Goal: Task Accomplishment & Management: Manage account settings

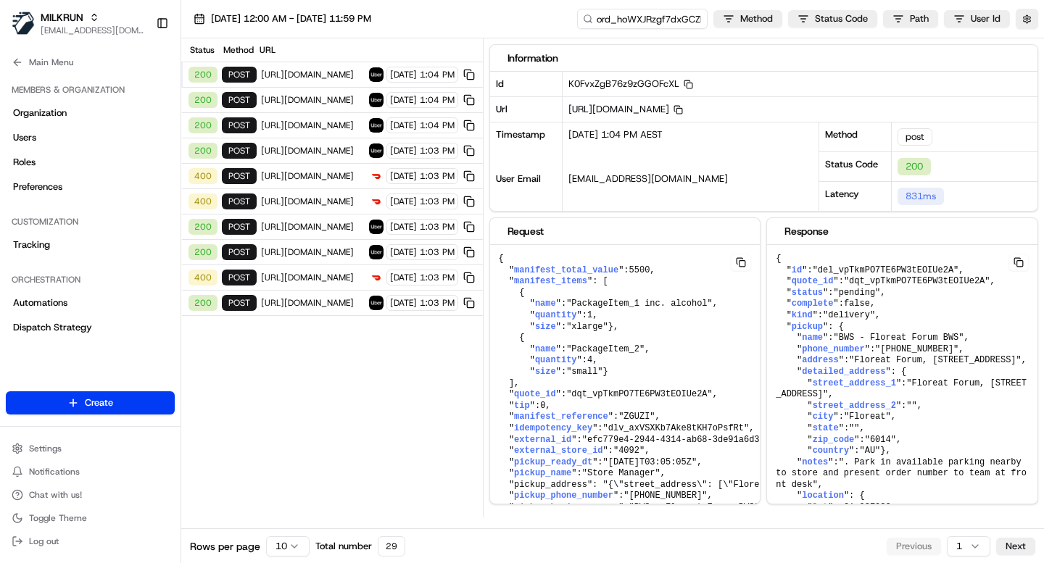
scroll to position [970, 0]
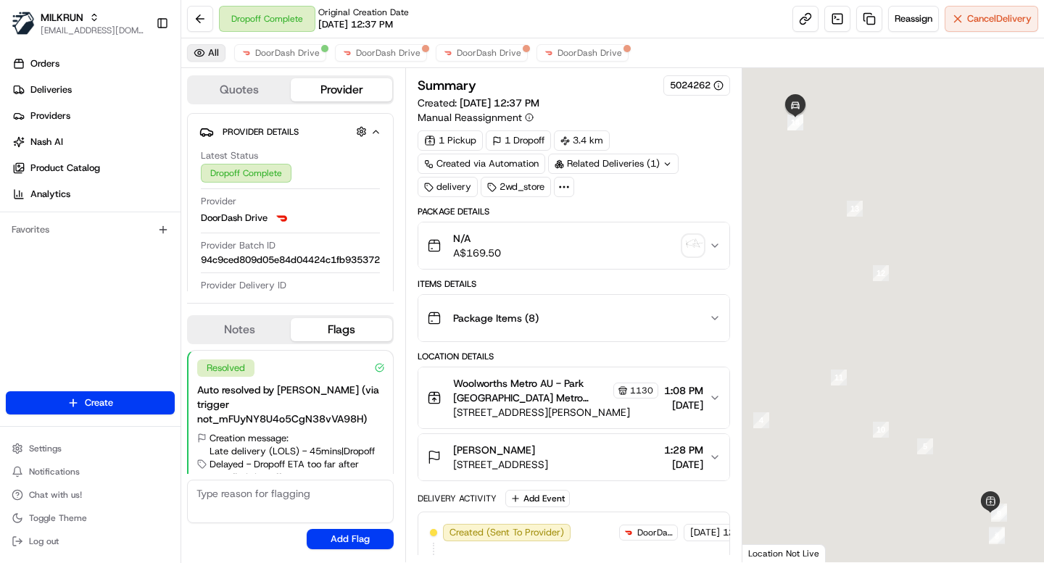
scroll to position [51, 0]
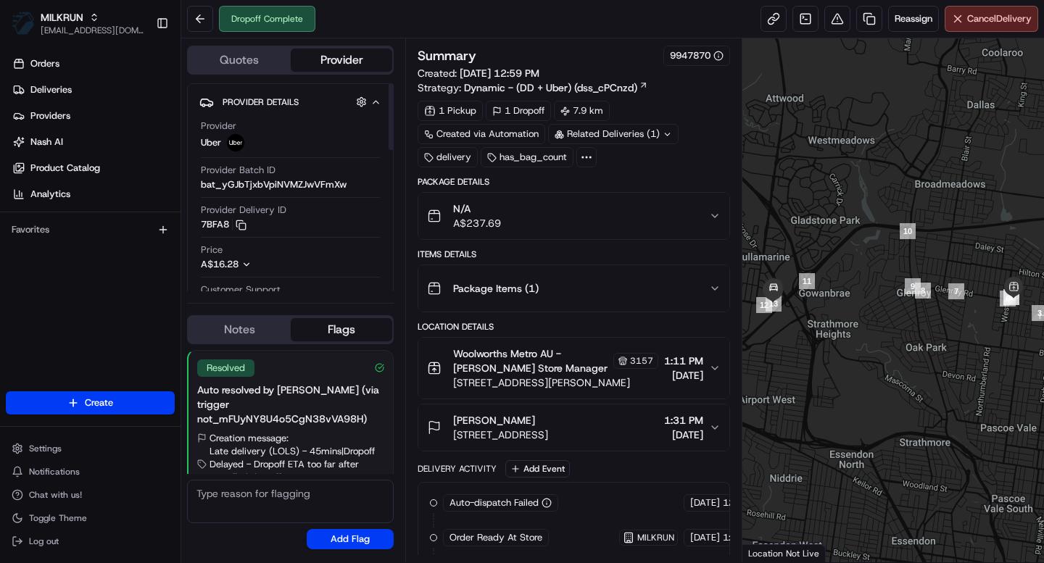
scroll to position [51, 0]
